Goal: Task Accomplishment & Management: Use online tool/utility

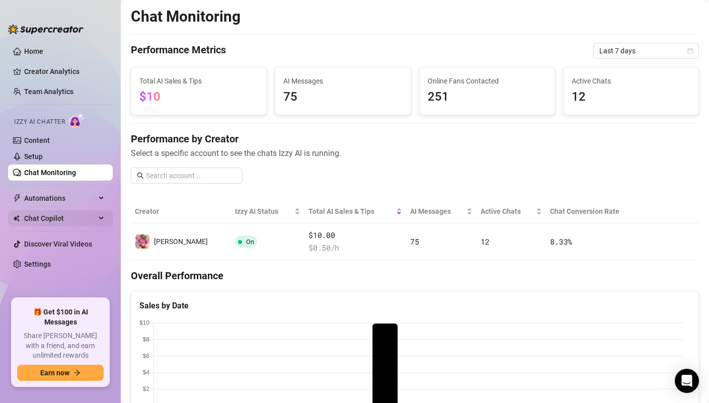
click at [63, 217] on span "Chat Copilot" at bounding box center [59, 218] width 71 height 16
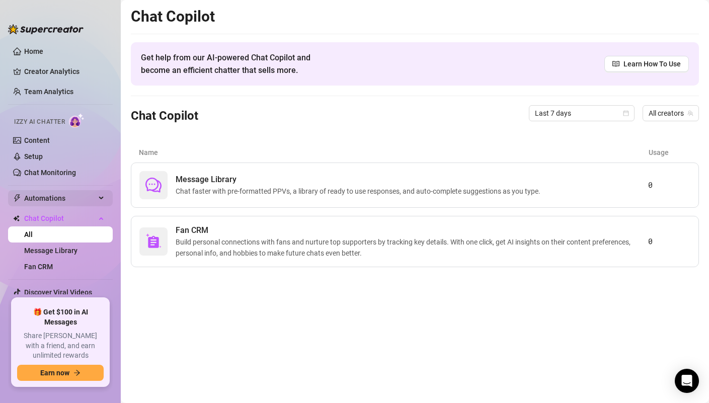
click at [66, 204] on span "Automations" at bounding box center [59, 198] width 71 height 16
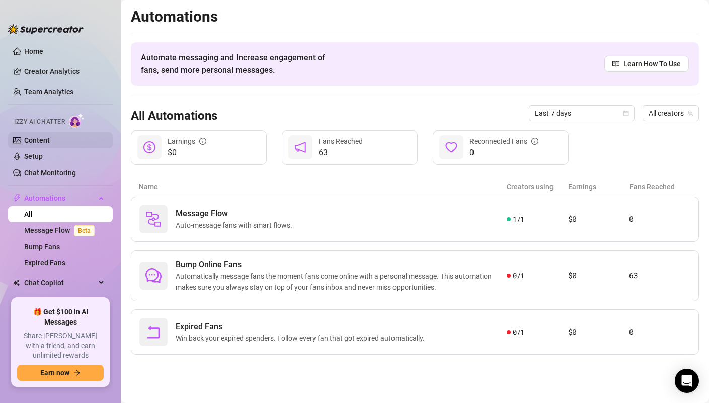
click at [50, 140] on link "Content" at bounding box center [37, 140] width 26 height 8
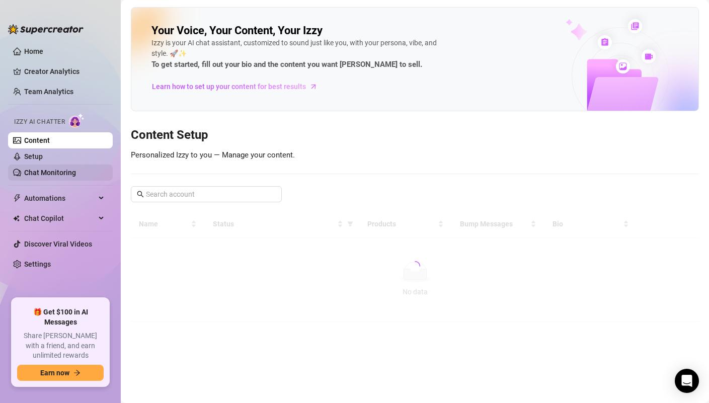
click at [58, 173] on link "Chat Monitoring" at bounding box center [50, 173] width 52 height 8
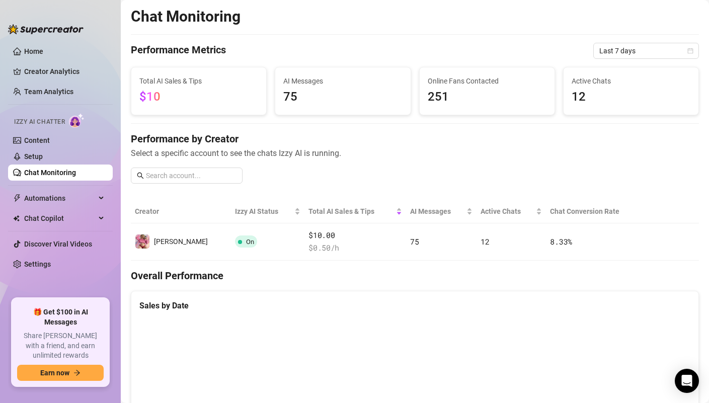
drag, startPoint x: 174, startPoint y: 104, endPoint x: 244, endPoint y: 99, distance: 69.7
click at [174, 104] on span "$10" at bounding box center [198, 97] width 119 height 19
click at [338, 100] on span "75" at bounding box center [342, 97] width 119 height 19
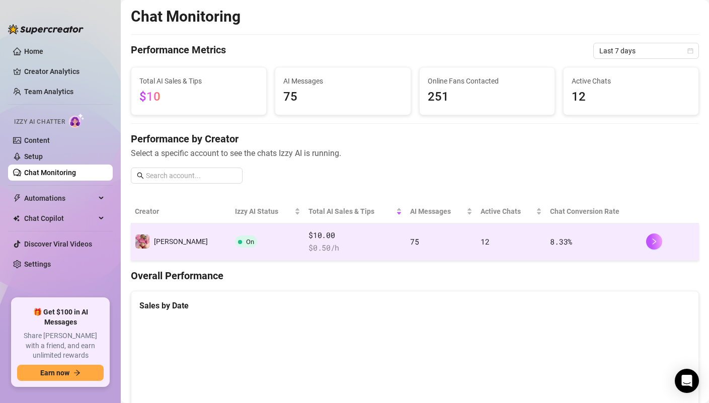
click at [256, 241] on td "On" at bounding box center [267, 241] width 73 height 37
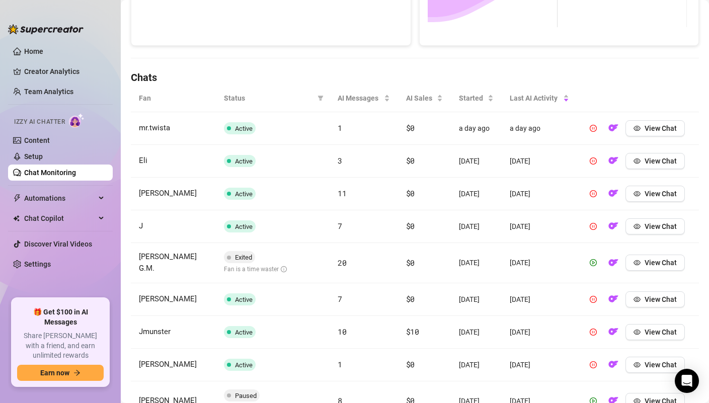
scroll to position [287, 0]
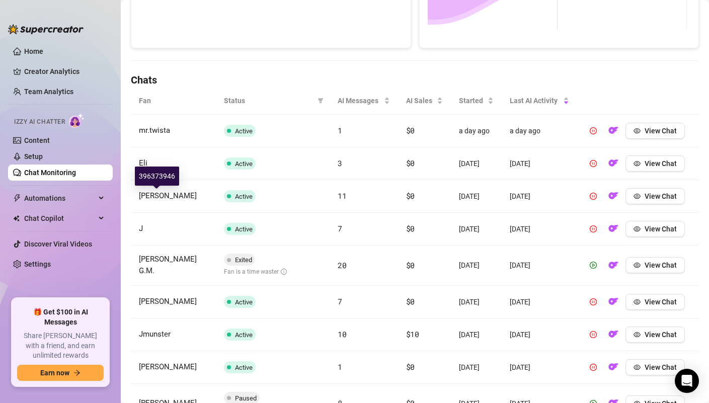
click at [151, 194] on span "[PERSON_NAME]" at bounding box center [168, 195] width 58 height 9
click at [654, 196] on span "View Chat" at bounding box center [661, 196] width 32 height 8
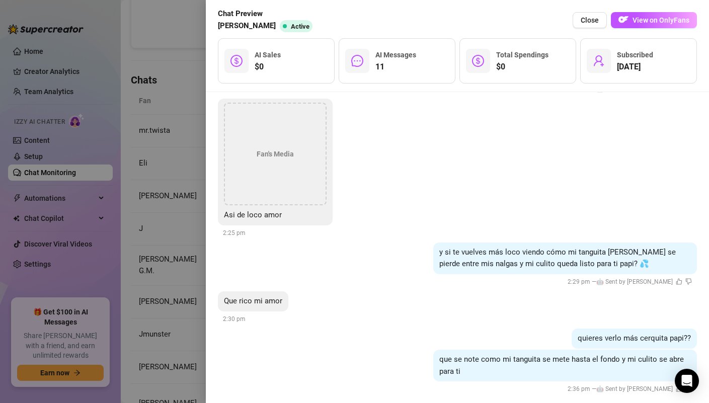
scroll to position [1461, 0]
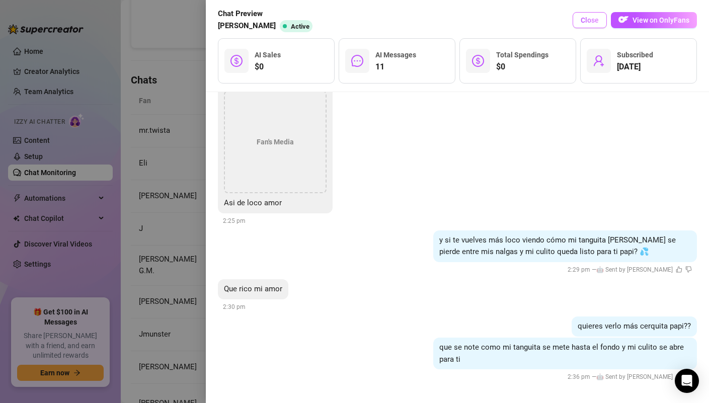
click at [583, 25] on button "Close" at bounding box center [590, 20] width 34 height 16
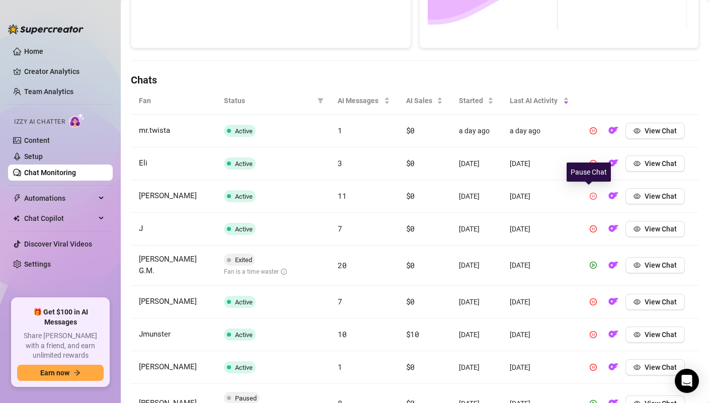
click at [590, 195] on icon "pause-circle" at bounding box center [593, 196] width 7 height 7
